Goal: Task Accomplishment & Management: Complete application form

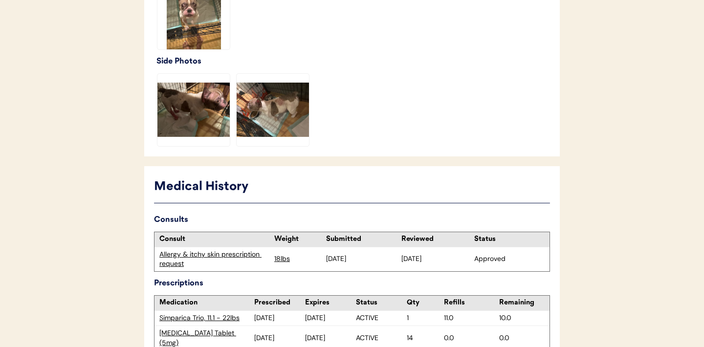
scroll to position [667, 0]
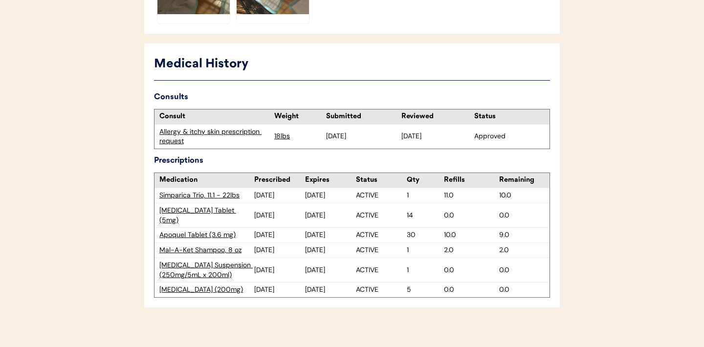
click at [224, 131] on div "Allergy & itchy skin prescription request" at bounding box center [214, 136] width 110 height 19
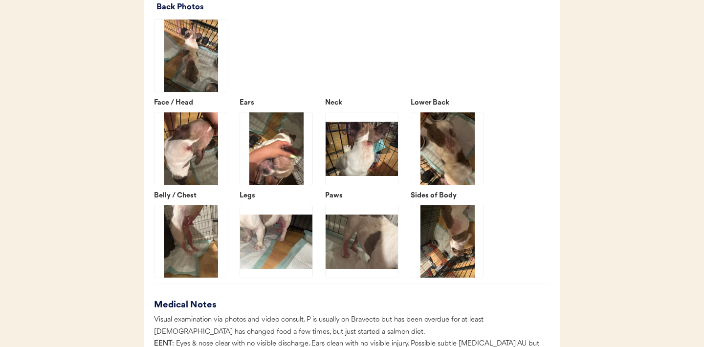
scroll to position [1605, 0]
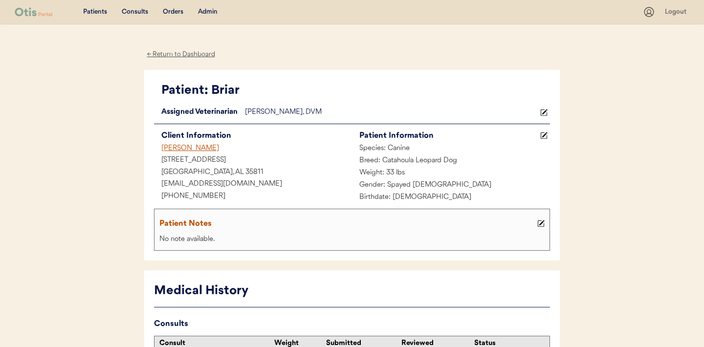
click at [177, 53] on div "← Return to Dashboard" at bounding box center [180, 54] width 73 height 11
click at [137, 7] on div "Consults" at bounding box center [135, 12] width 26 height 10
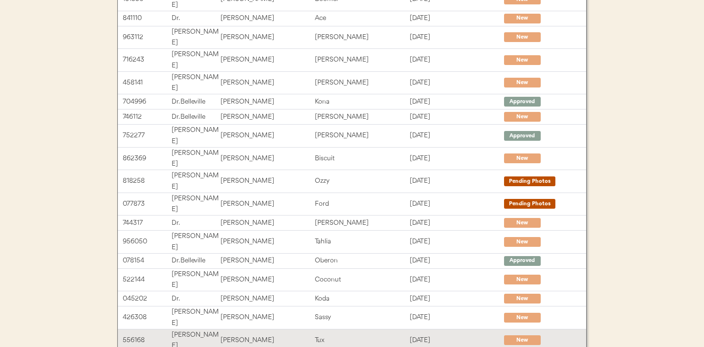
scroll to position [202, 0]
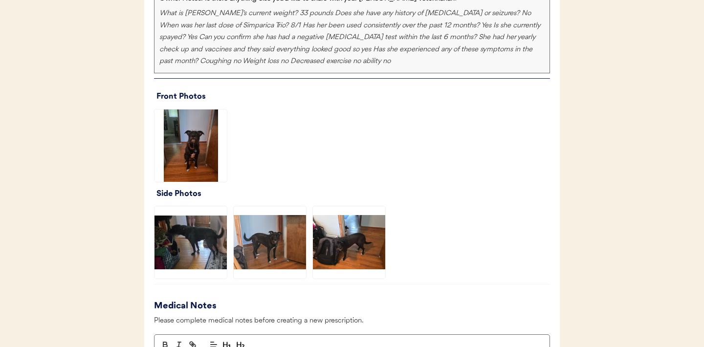
scroll to position [758, 0]
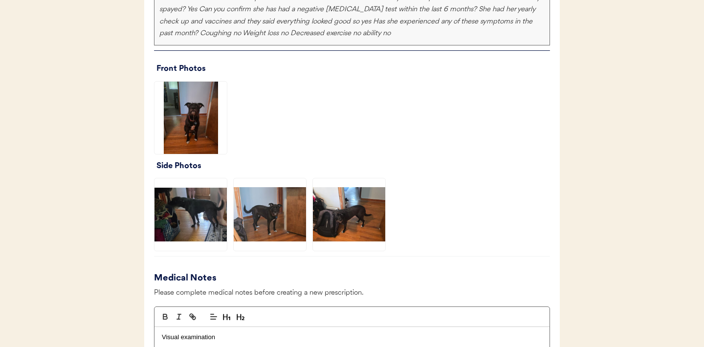
click at [193, 117] on img at bounding box center [190, 118] width 72 height 72
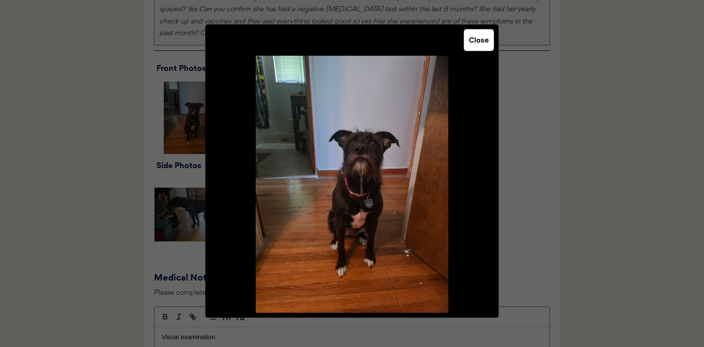
click at [480, 42] on button "Close" at bounding box center [479, 40] width 30 height 22
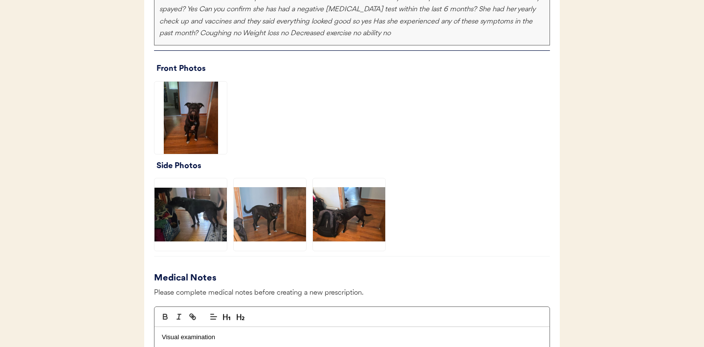
click at [188, 216] on img at bounding box center [190, 214] width 72 height 72
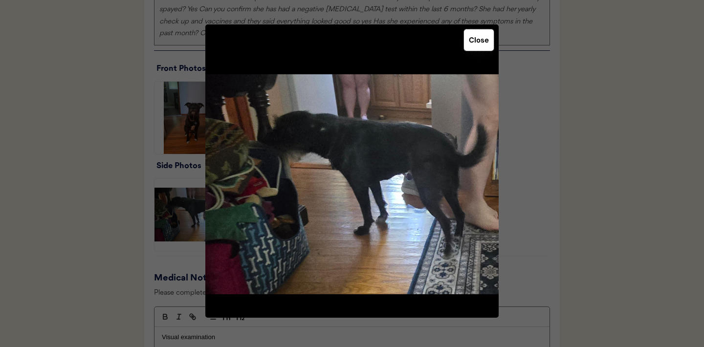
click at [476, 40] on button "Close" at bounding box center [479, 40] width 30 height 22
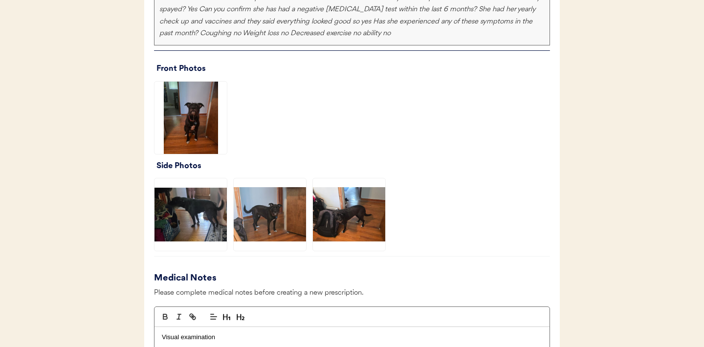
click at [269, 207] on img at bounding box center [270, 214] width 72 height 72
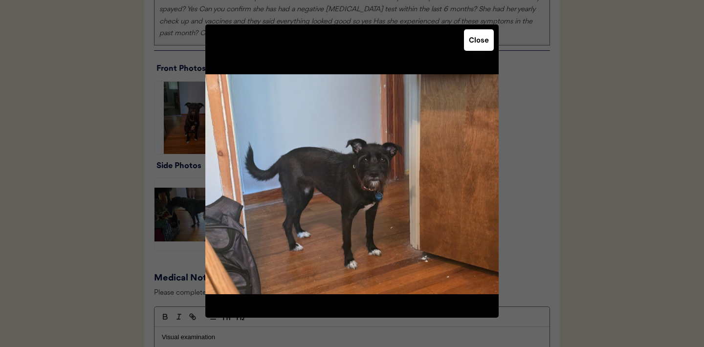
click at [475, 43] on button "Close" at bounding box center [479, 40] width 30 height 22
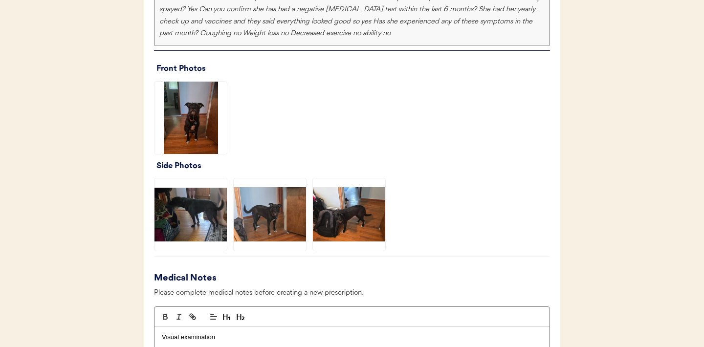
drag, startPoint x: 369, startPoint y: 190, endPoint x: 355, endPoint y: 271, distance: 82.9
click at [348, 233] on img at bounding box center [349, 214] width 72 height 72
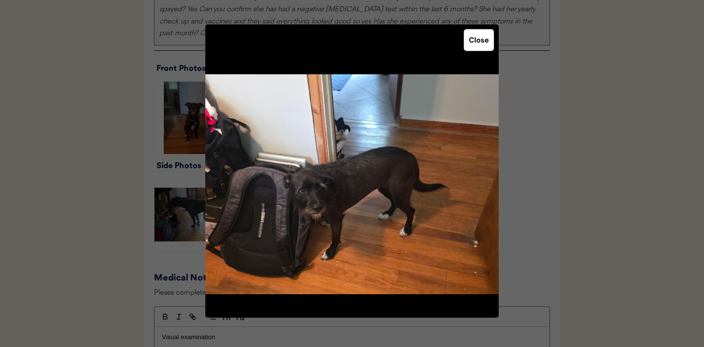
click at [475, 40] on button "Close" at bounding box center [479, 40] width 30 height 22
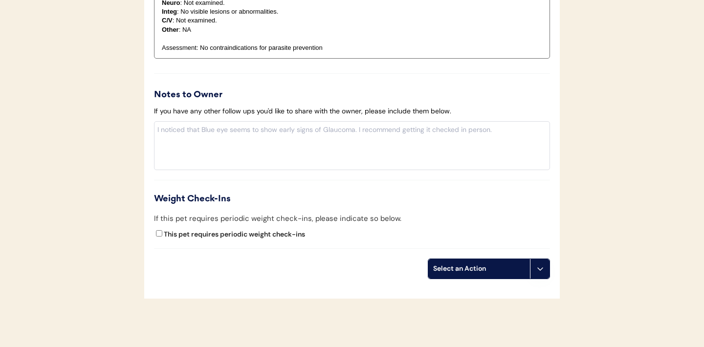
scroll to position [1205, 0]
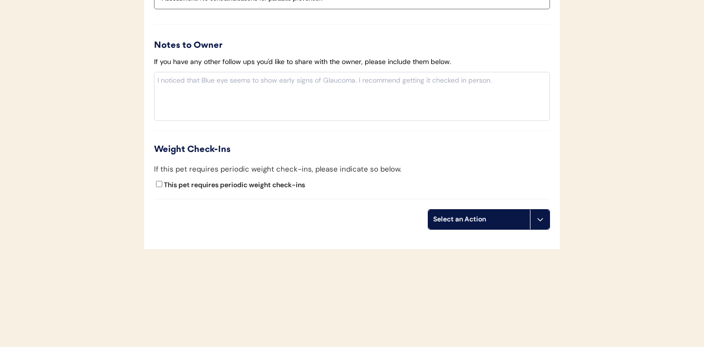
click at [538, 221] on icon at bounding box center [540, 220] width 8 height 8
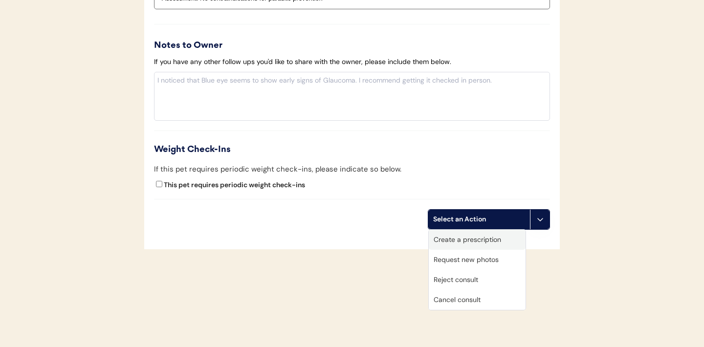
click at [474, 238] on div "Create a prescription" at bounding box center [477, 240] width 97 height 20
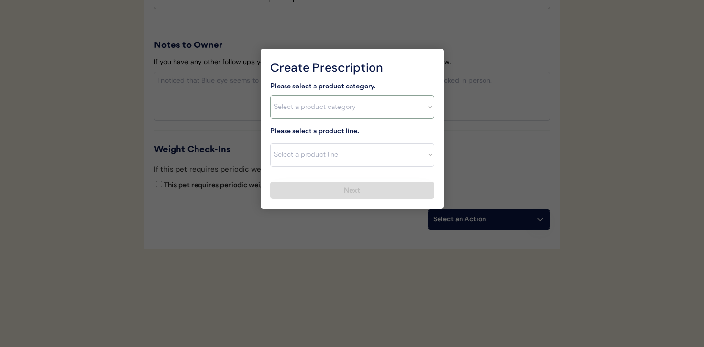
click at [424, 115] on select "Select a product category [MEDICAL_DATA] Antibiotics Anxiety Combo [MEDICAL_DAT…" at bounding box center [352, 106] width 164 height 23
select select ""combo_[MEDICAL_DATA]_prevention""
click at [350, 174] on div "Please select a product category. Select a product category [MEDICAL_DATA] Anti…" at bounding box center [352, 140] width 164 height 118
click at [347, 152] on select "Select a product line Advantage Multi for Dogs Credelio Quattro NexGard Plus Ne…" at bounding box center [352, 154] width 164 height 23
select select ""Simparica Trio""
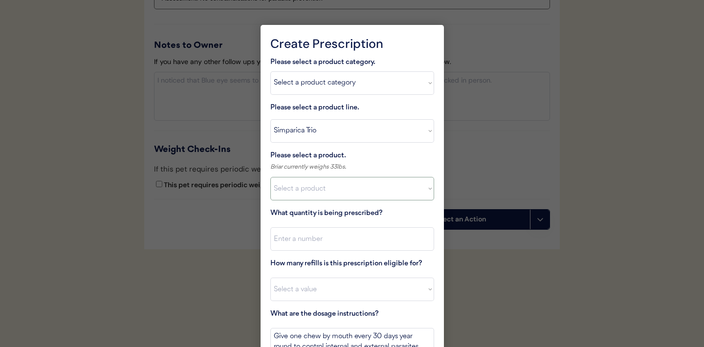
click at [425, 191] on select "Select a product Simparica Trio, 2.8 - 5.5lbs Simparica Trio, 5.6 - 11lbs Simpa…" at bounding box center [352, 188] width 164 height 23
select select ""1348695171700984260__LOOKUP__1704773707524x107284382987270270""
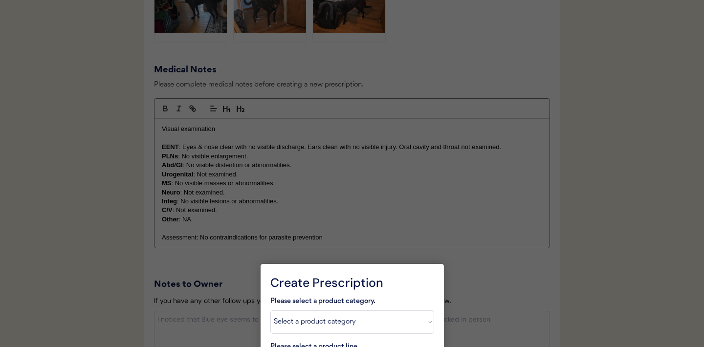
scroll to position [1265, 0]
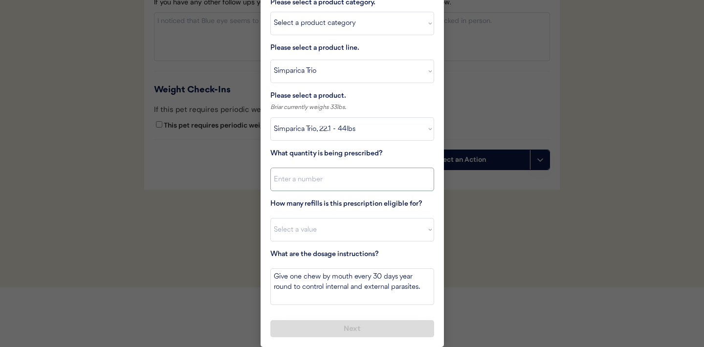
click at [361, 179] on input "input" at bounding box center [352, 179] width 164 height 23
type input "1"
click at [330, 232] on select "Select a value 0 1 2 3 4 5 6 7 8 9 10 11" at bounding box center [352, 229] width 164 height 23
select select "11"
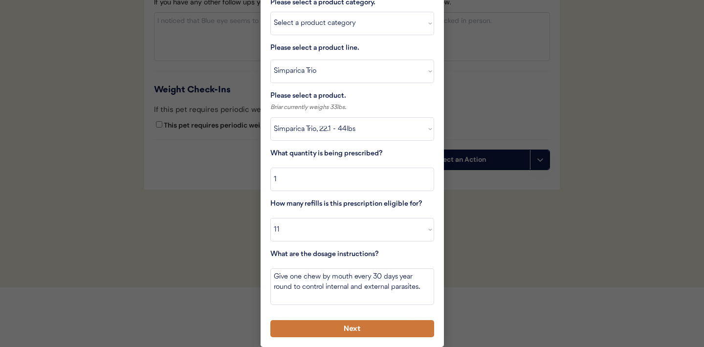
click at [350, 329] on button "Next" at bounding box center [352, 328] width 164 height 17
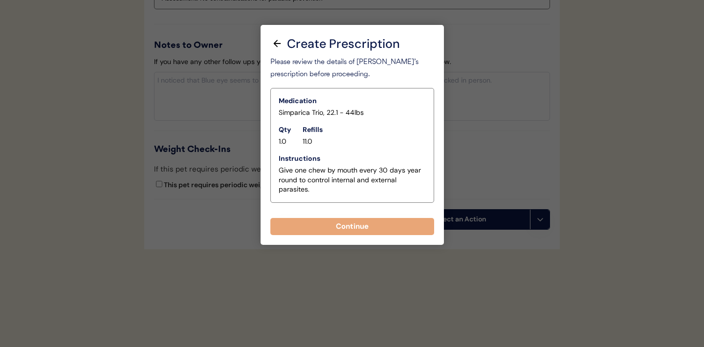
scroll to position [1205, 0]
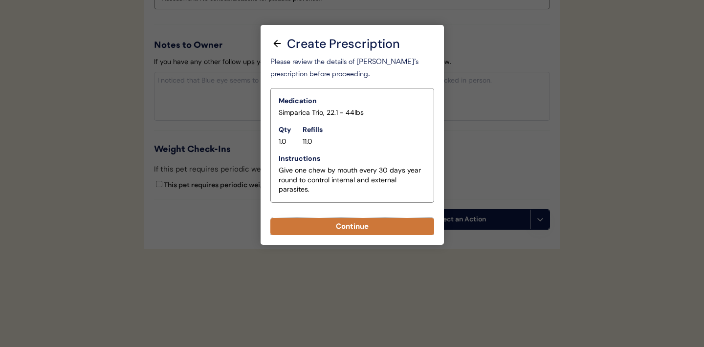
click at [355, 230] on button "Continue" at bounding box center [352, 226] width 164 height 17
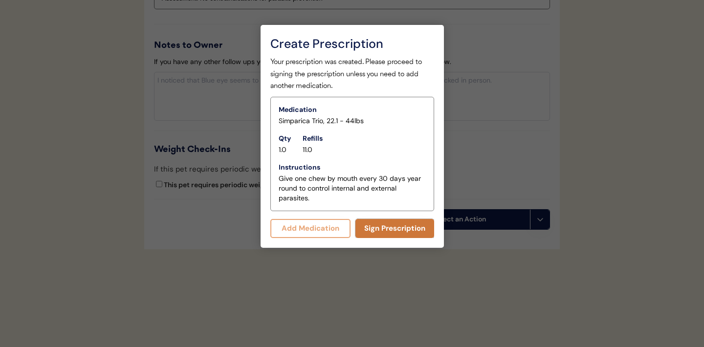
click at [383, 227] on button "Sign Prescription" at bounding box center [394, 228] width 79 height 19
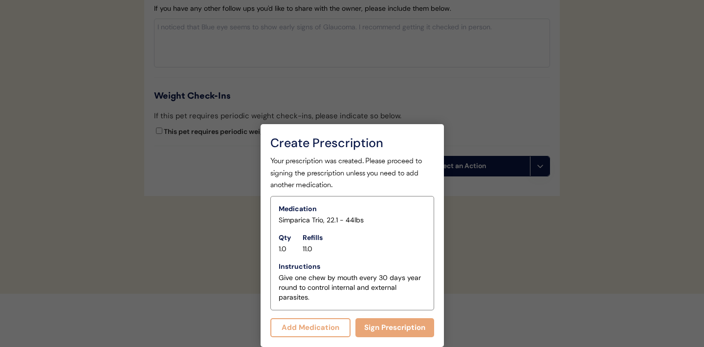
scroll to position [1196, 0]
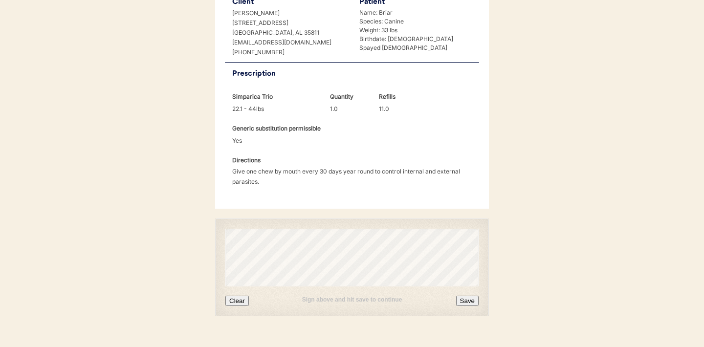
scroll to position [251, 0]
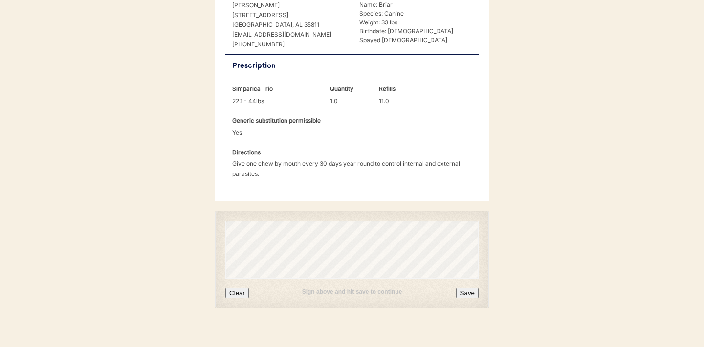
click at [239, 288] on button "Clear" at bounding box center [236, 293] width 23 height 10
click at [470, 288] on button "Save" at bounding box center [467, 293] width 22 height 10
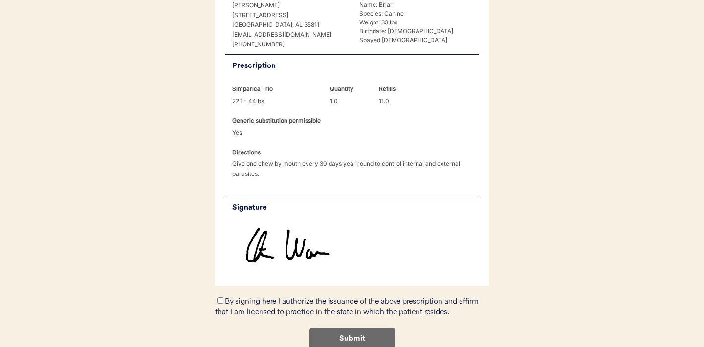
click at [220, 297] on input "By signing here I authorize the issuance of the above prescription and affirm t…" at bounding box center [220, 300] width 6 height 6
checkbox input "true"
click at [345, 328] on button "Submit" at bounding box center [352, 339] width 86 height 22
